Goal: Task Accomplishment & Management: Manage account settings

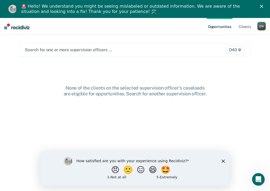
click at [234, 50] on span "D40" at bounding box center [235, 50] width 19 height 8
click at [77, 46] on div "Search for one or more supervision officers …" at bounding box center [101, 49] width 155 height 7
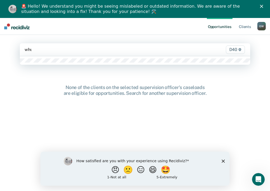
type input "wh"
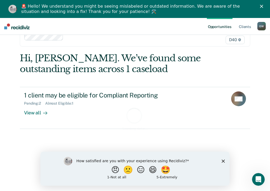
scroll to position [18, 0]
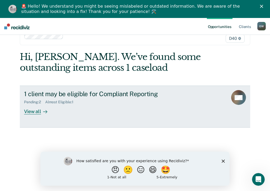
click at [37, 111] on div "View all" at bounding box center [39, 110] width 30 height 10
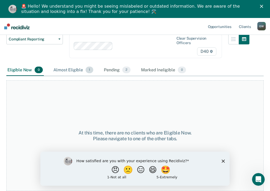
click at [67, 73] on div "Almost Eligible 1" at bounding box center [73, 71] width 42 height 12
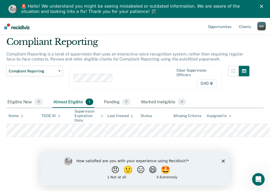
scroll to position [18, 0]
click at [120, 102] on div "Pending 2" at bounding box center [117, 103] width 29 height 12
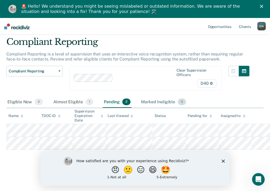
click at [144, 102] on div "Marked Ineligible 0" at bounding box center [163, 103] width 47 height 12
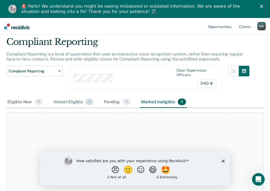
click at [69, 102] on div "Almost Eligible 1" at bounding box center [73, 103] width 42 height 12
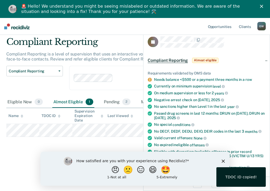
scroll to position [79, 0]
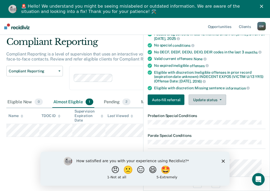
click at [221, 100] on button "Update status" at bounding box center [207, 100] width 37 height 11
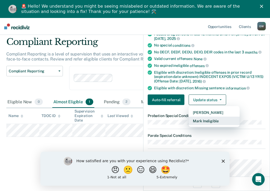
click at [219, 121] on button "Mark Ineligible" at bounding box center [214, 121] width 51 height 8
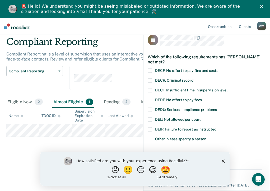
scroll to position [0, 0]
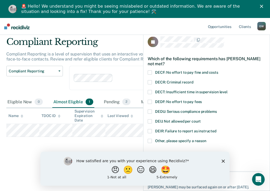
click at [153, 72] on label "DECF: No effort to pay fine and costs" at bounding box center [207, 74] width 118 height 6
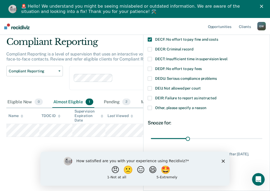
scroll to position [37, 0]
click at [225, 164] on div "How satisfied are you with your experience using Recidiviz? 😠 🙁 😑 😄 🤩 1 - Not a…" at bounding box center [134, 169] width 189 height 34
click at [224, 162] on icon "Close survey" at bounding box center [223, 161] width 3 height 3
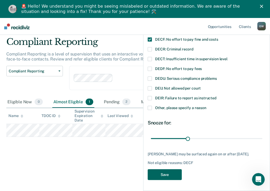
click at [171, 172] on button "Save" at bounding box center [165, 175] width 34 height 11
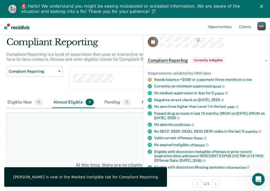
scroll to position [0, 0]
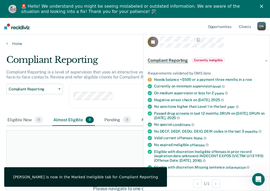
click at [261, 61] on div "Compliant Reporting Currently ineligible" at bounding box center [207, 60] width 126 height 17
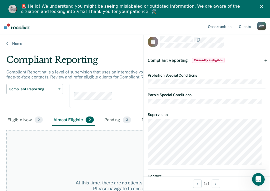
drag, startPoint x: 127, startPoint y: 73, endPoint x: 126, endPoint y: 76, distance: 3.8
click at [126, 76] on p "Compliant Reporting is a level of supervision that uses an interactive voice re…" at bounding box center [124, 75] width 237 height 10
drag, startPoint x: 126, startPoint y: 76, endPoint x: 118, endPoint y: 120, distance: 44.4
click at [118, 120] on div "Pending 2" at bounding box center [117, 121] width 29 height 12
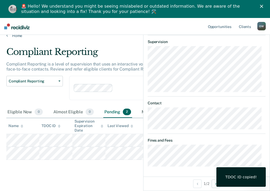
scroll to position [18, 0]
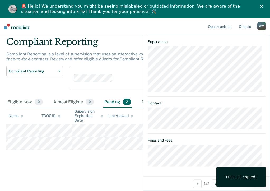
click at [122, 164] on div "Compliant Reporting Compliant Reporting is a level of supervision that uses an …" at bounding box center [135, 103] width 258 height 132
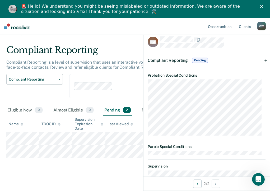
scroll to position [0, 0]
